Goal: Use online tool/utility: Utilize a website feature to perform a specific function

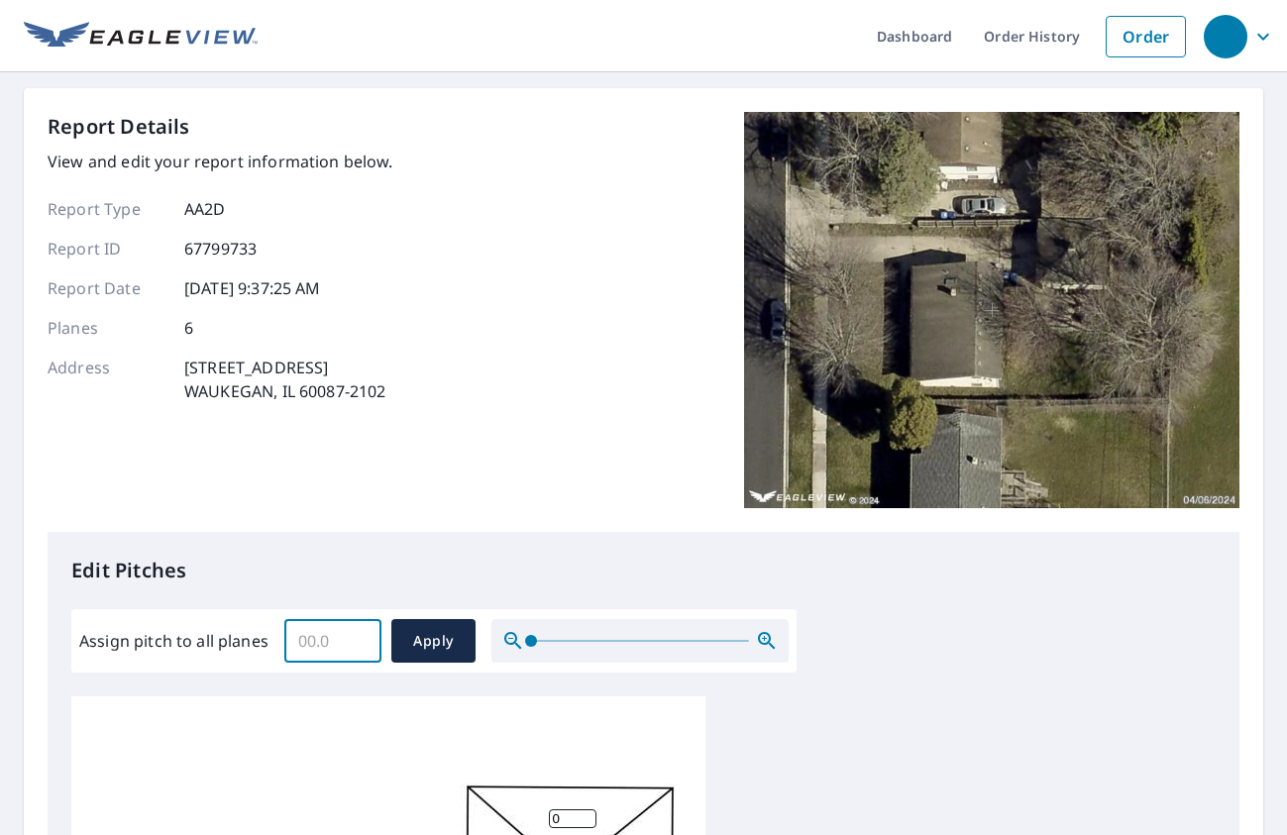
click at [365, 652] on input "Assign pitch to all planes" at bounding box center [332, 640] width 97 height 55
drag, startPoint x: 345, startPoint y: 635, endPoint x: 257, endPoint y: 637, distance: 88.2
click at [257, 637] on div "Assign pitch to all planes ​ Apply" at bounding box center [433, 641] width 709 height 44
type input "4"
click at [431, 643] on span "Apply" at bounding box center [433, 641] width 53 height 25
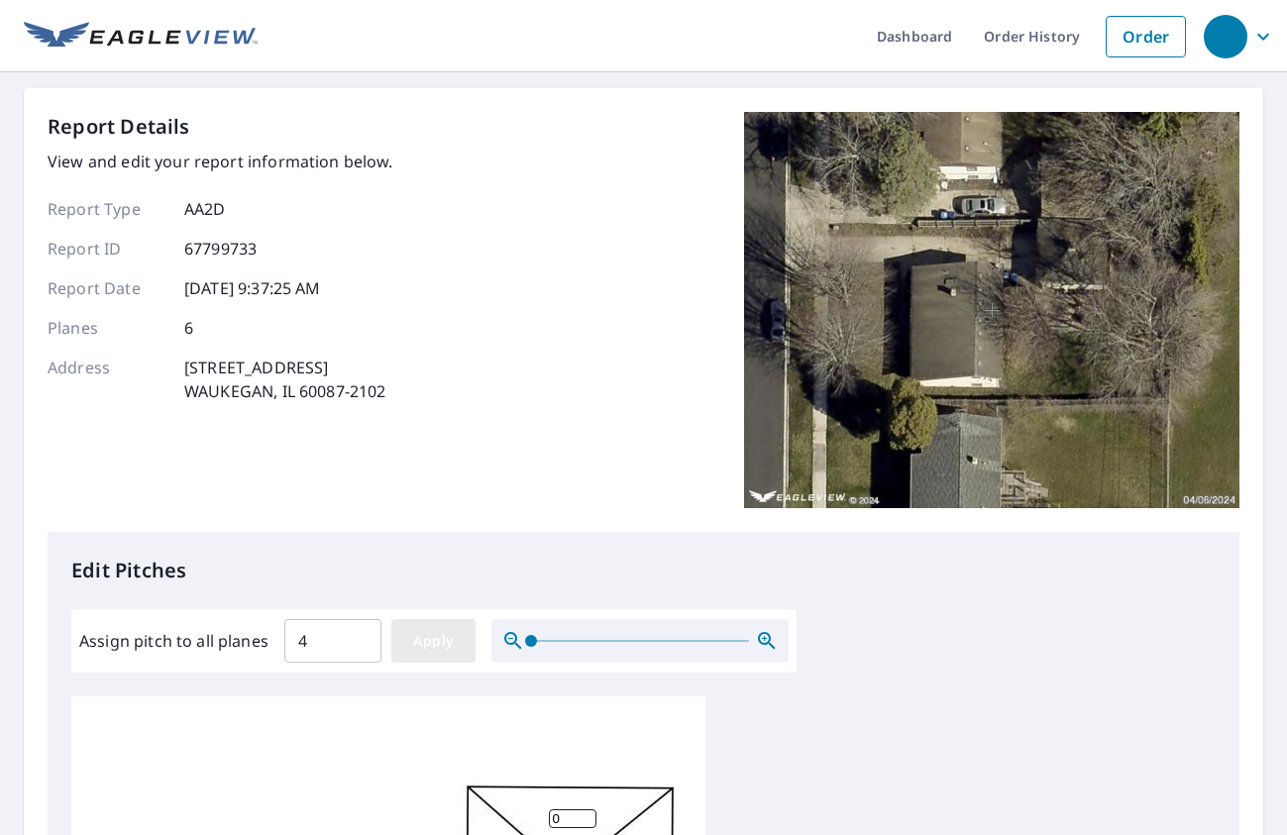
type input "4"
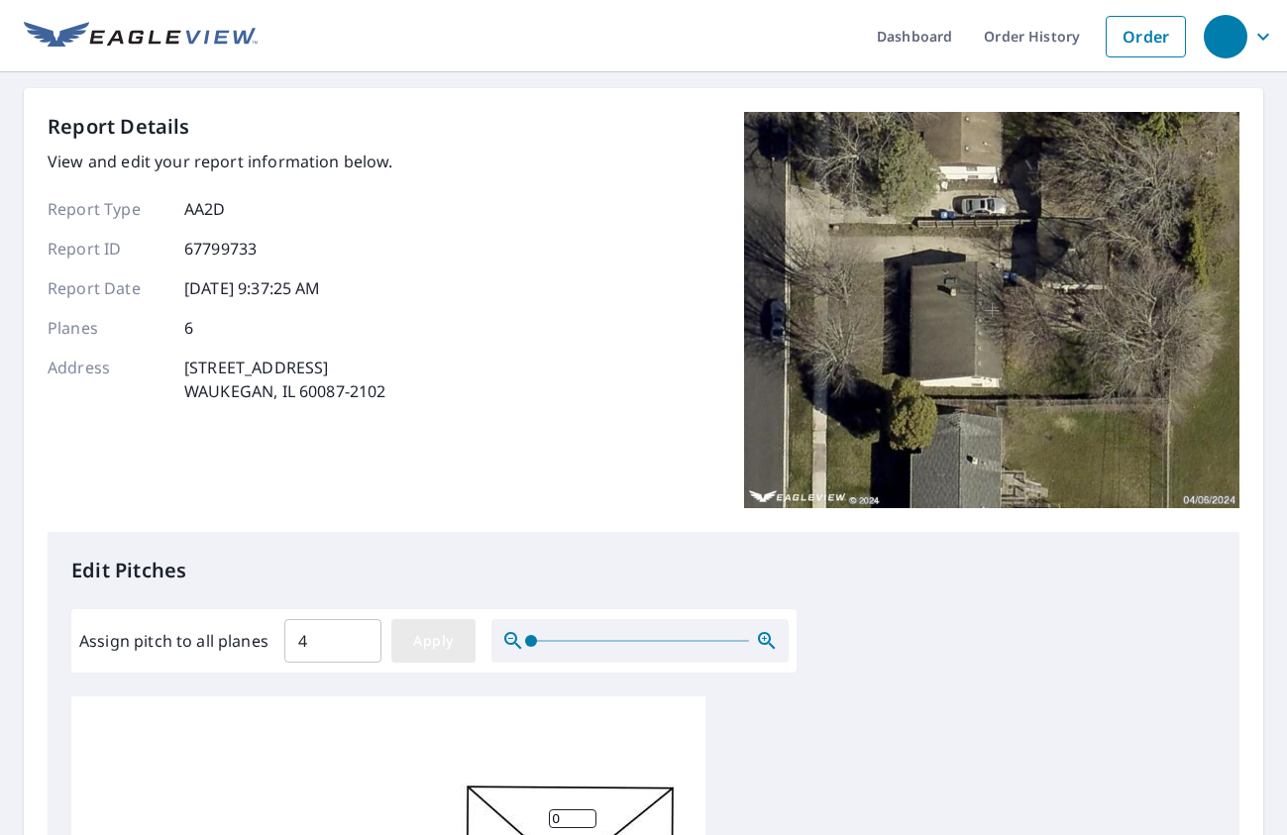
type input "4"
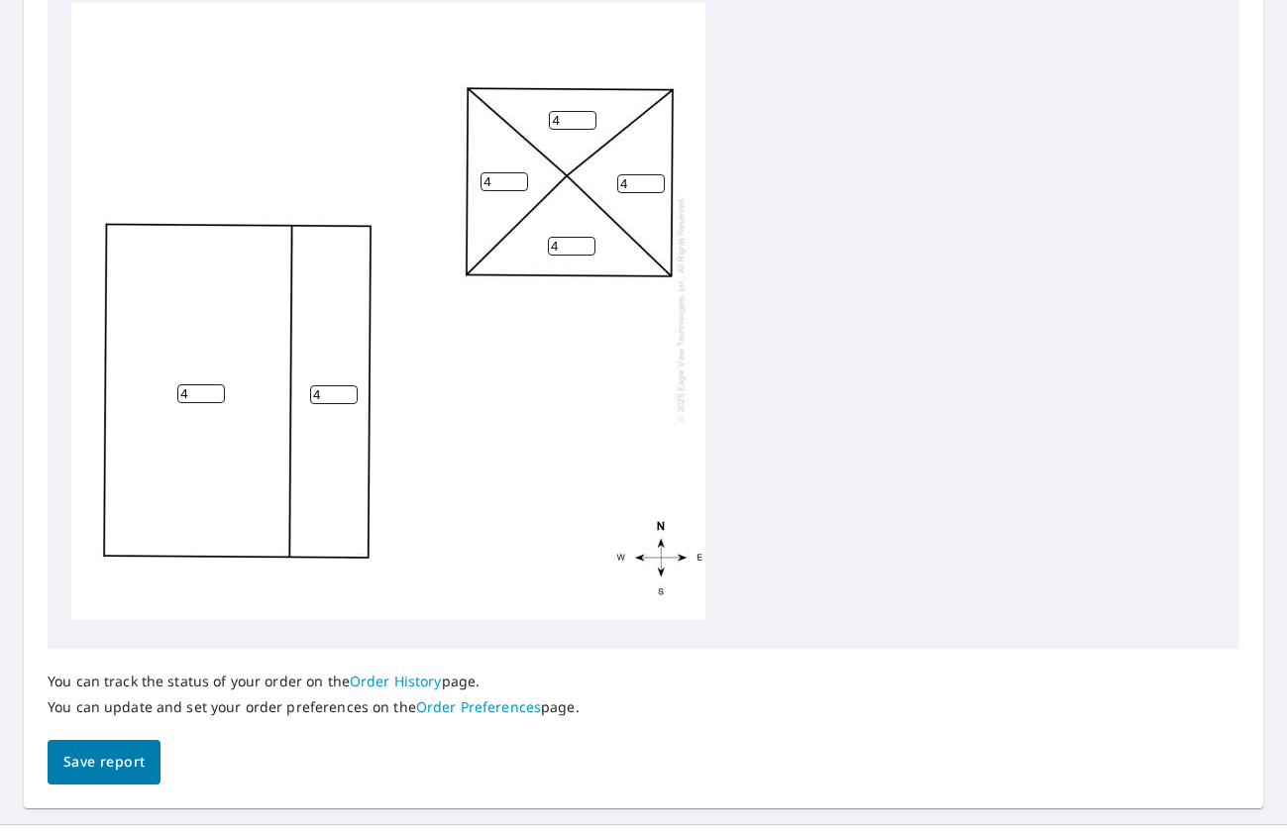
scroll to position [733, 0]
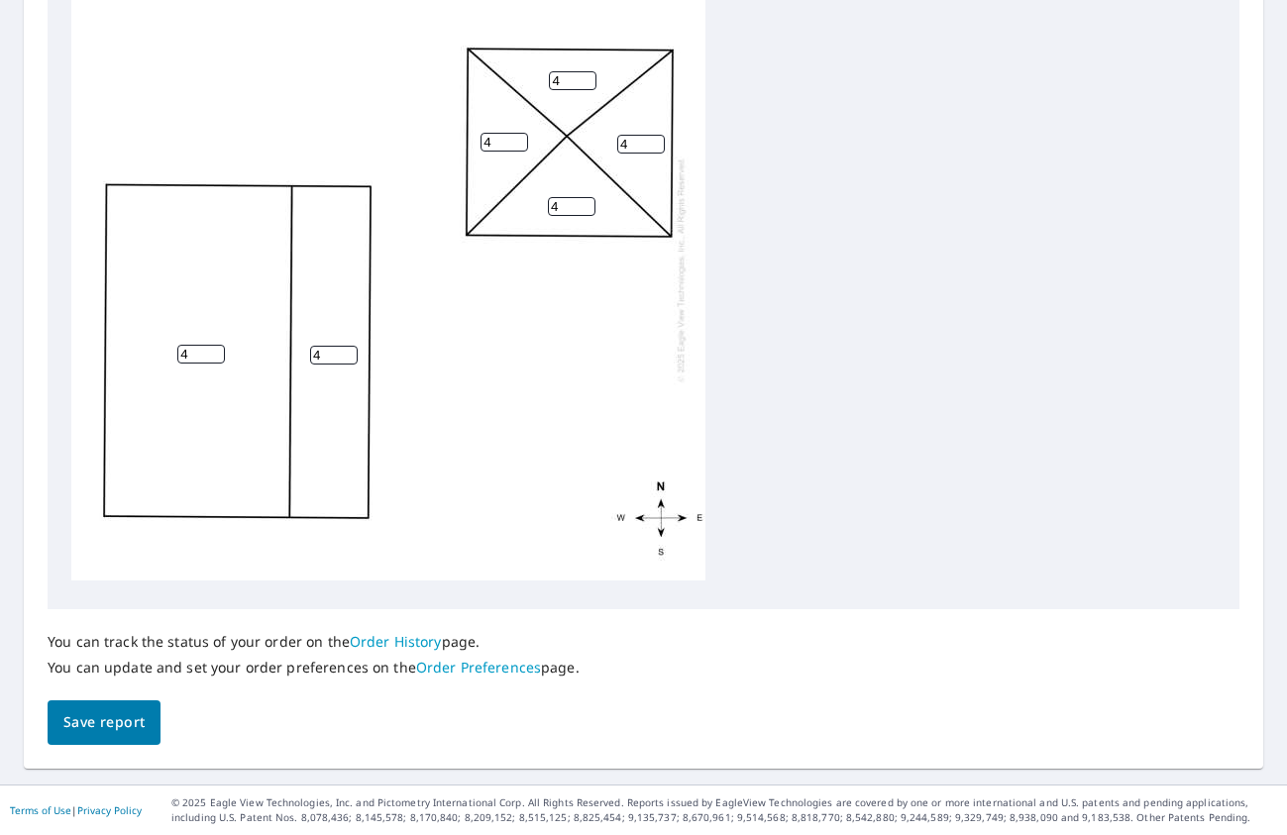
click at [101, 716] on span "Save report" at bounding box center [103, 722] width 81 height 25
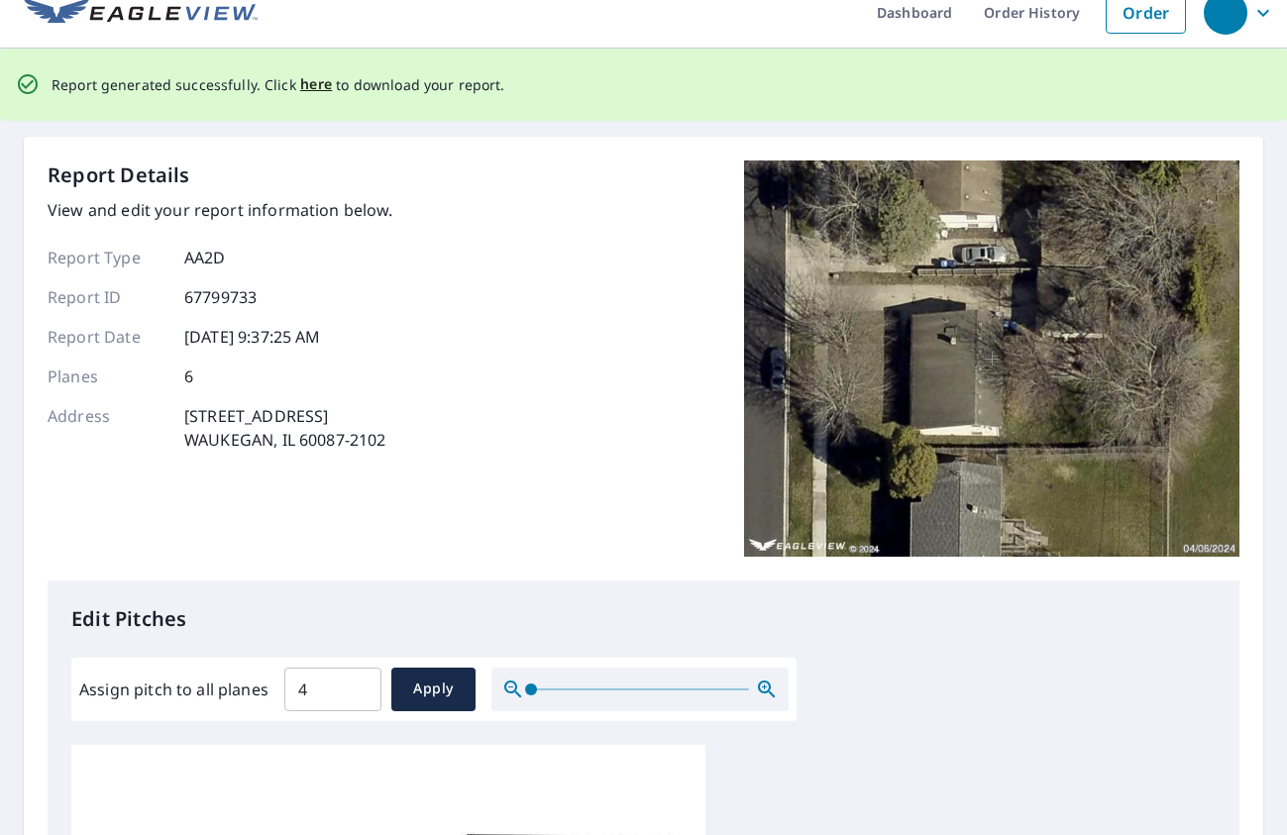
scroll to position [0, 0]
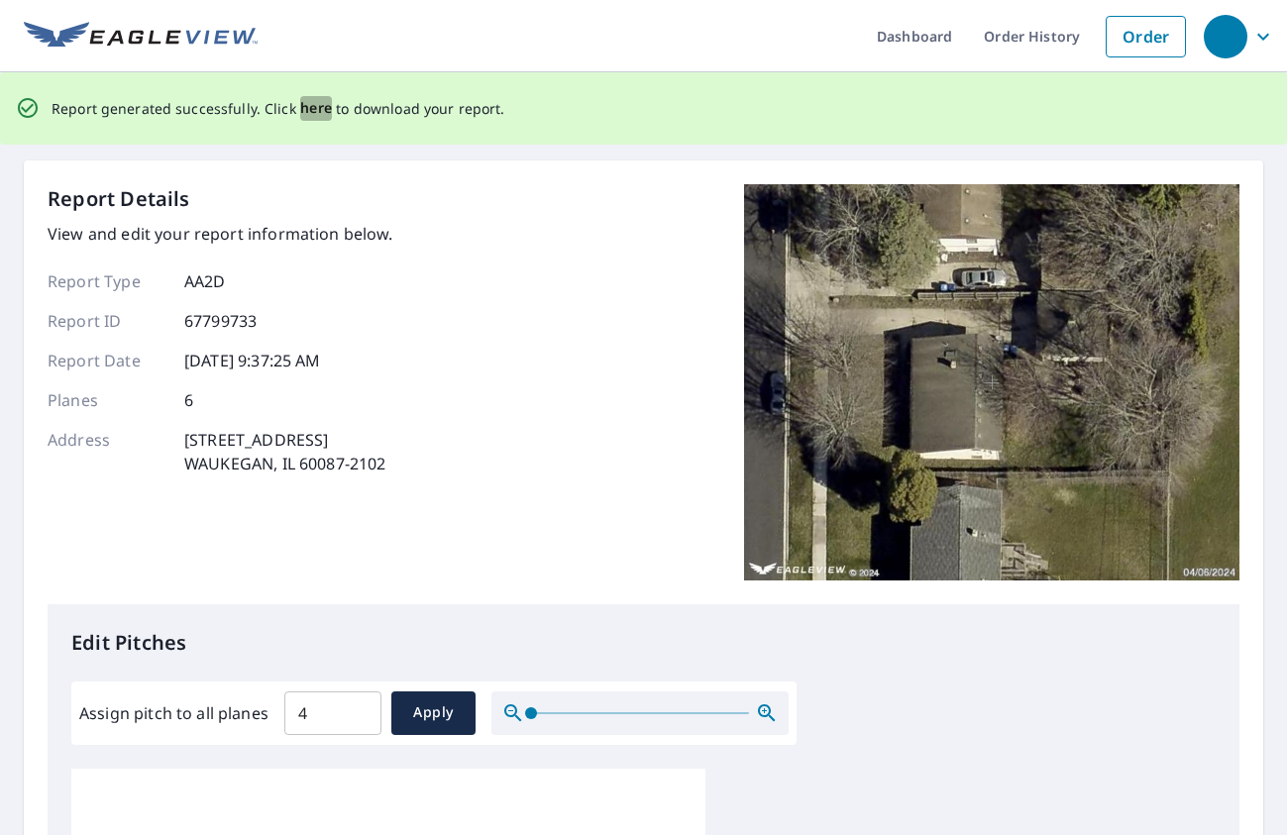
click at [311, 109] on span "here" at bounding box center [316, 108] width 33 height 25
